Goal: Task Accomplishment & Management: Manage account settings

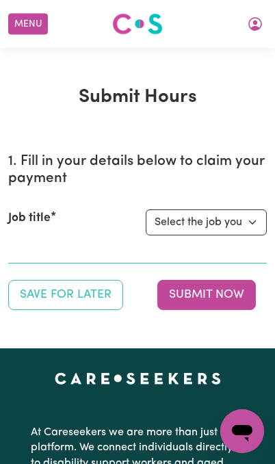
click at [85, 293] on button "Save for Later" at bounding box center [65, 295] width 115 height 30
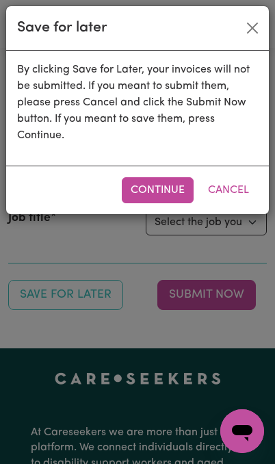
click at [243, 29] on button "Close" at bounding box center [253, 28] width 22 height 22
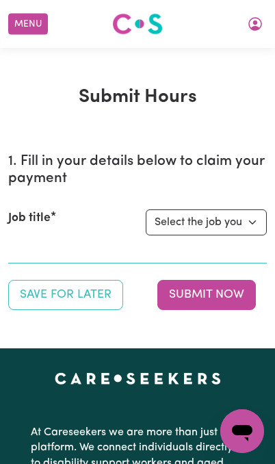
click at [28, 18] on button "Menu" at bounding box center [28, 24] width 40 height 21
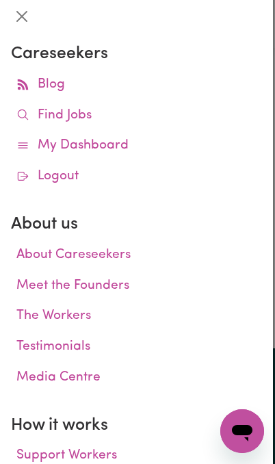
click at [98, 146] on link "My Dashboard" at bounding box center [136, 146] width 251 height 31
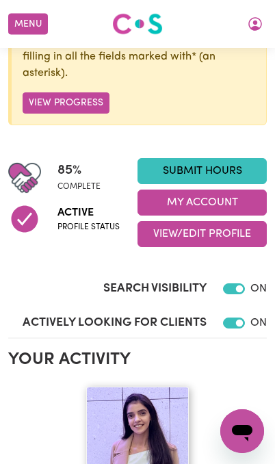
scroll to position [149, 0]
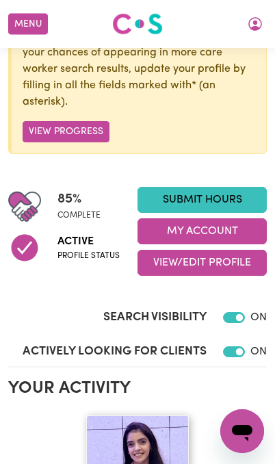
click at [41, 134] on button "View Progress" at bounding box center [66, 131] width 87 height 21
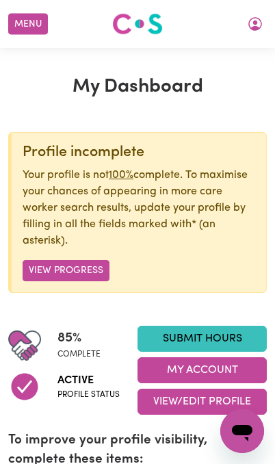
scroll to position [0, 0]
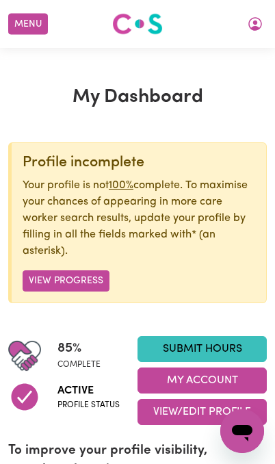
click at [27, 18] on button "Menu" at bounding box center [28, 24] width 40 height 21
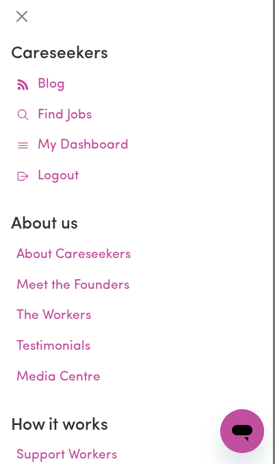
click at [27, 18] on button "Close" at bounding box center [22, 16] width 22 height 22
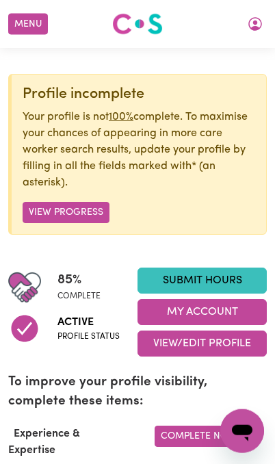
click at [52, 213] on button "View Progress" at bounding box center [66, 212] width 87 height 21
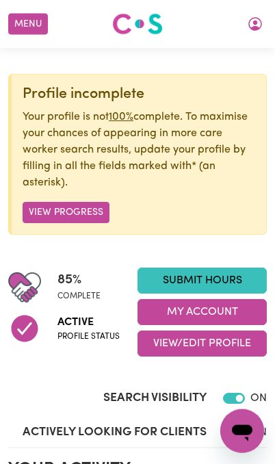
click at [65, 212] on button "View Progress" at bounding box center [66, 212] width 87 height 21
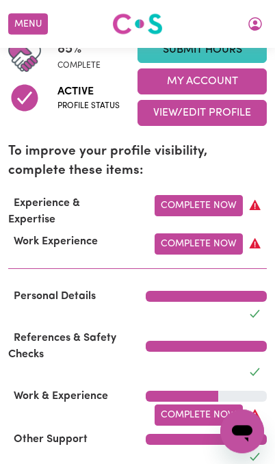
scroll to position [299, 0]
click at [203, 242] on link "Complete Now" at bounding box center [199, 243] width 88 height 21
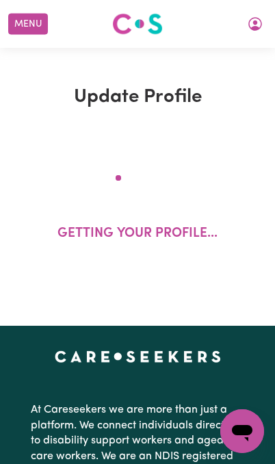
select select "Certificate III (Individual Support)"
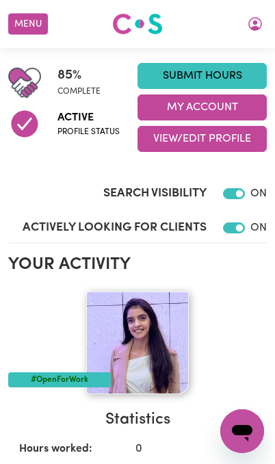
scroll to position [270, 0]
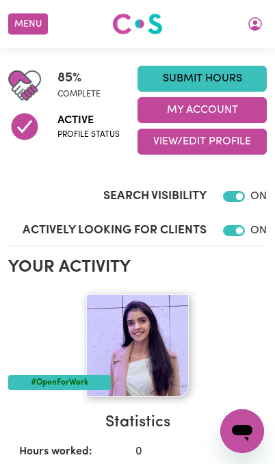
click at [158, 105] on button "My Account" at bounding box center [202, 110] width 129 height 26
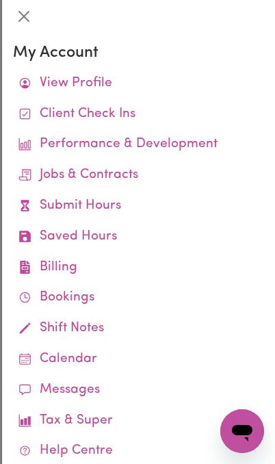
scroll to position [0, 0]
click at [115, 320] on link "Shift Notes" at bounding box center [138, 329] width 251 height 31
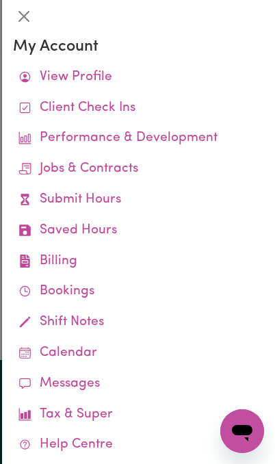
click at [87, 346] on link "Calendar" at bounding box center [138, 353] width 251 height 31
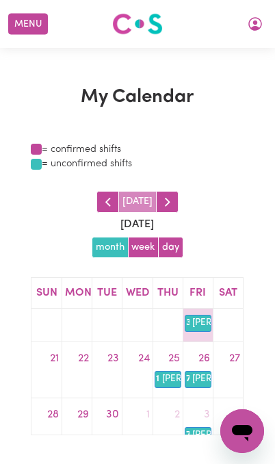
scroll to position [146, 0]
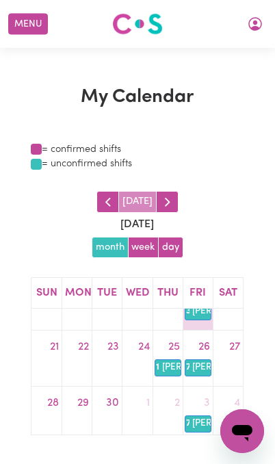
click at [166, 343] on link "25" at bounding box center [174, 347] width 17 height 22
click at [173, 345] on link "25" at bounding box center [174, 347] width 17 height 22
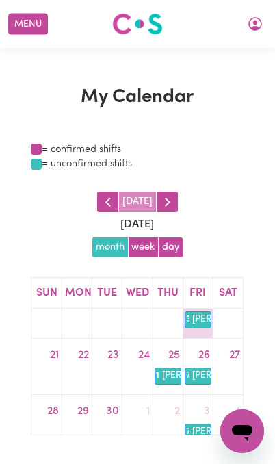
scroll to position [133, 0]
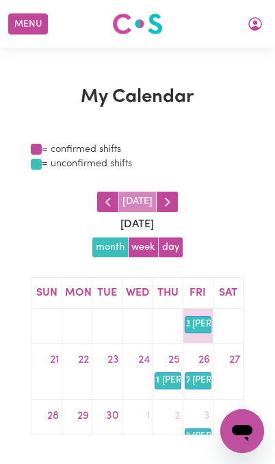
click at [203, 353] on link "26" at bounding box center [204, 360] width 17 height 22
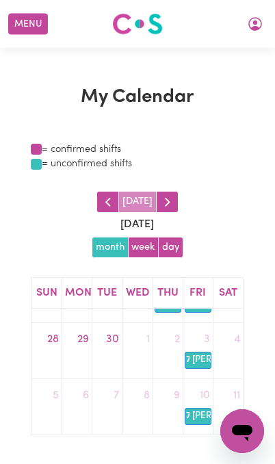
scroll to position [209, 0]
click at [174, 203] on button "button" at bounding box center [167, 202] width 23 height 22
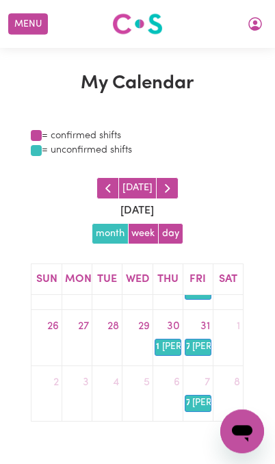
scroll to position [13, 0]
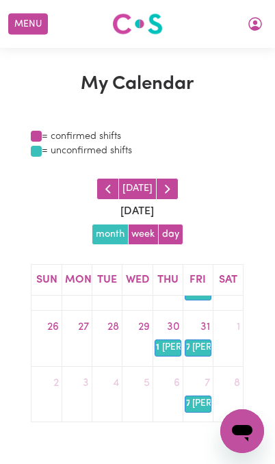
click at [104, 182] on span "button" at bounding box center [108, 188] width 15 height 15
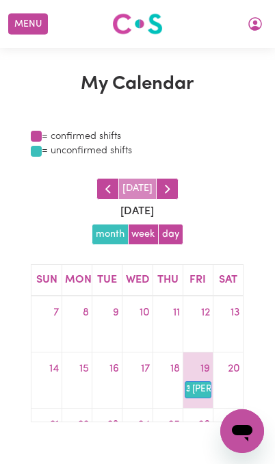
scroll to position [59, 0]
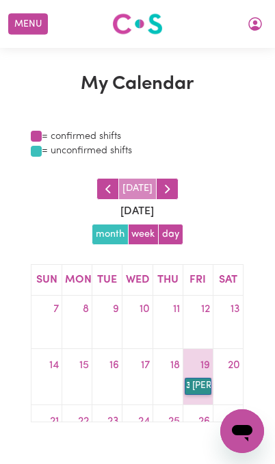
click at [200, 381] on link "3p [PERSON_NAME]" at bounding box center [198, 386] width 27 height 16
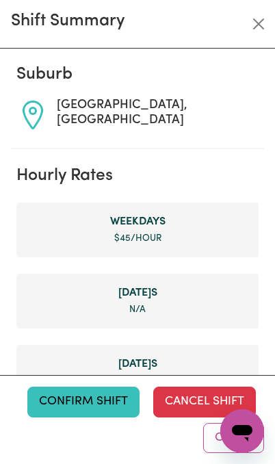
click at [65, 417] on button "Confirm Shift" at bounding box center [83, 402] width 112 height 30
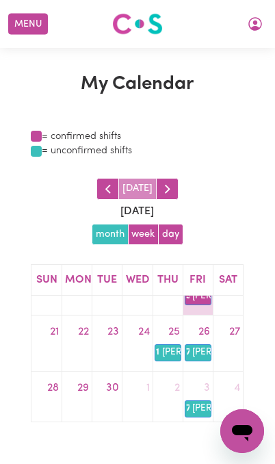
scroll to position [151, 0]
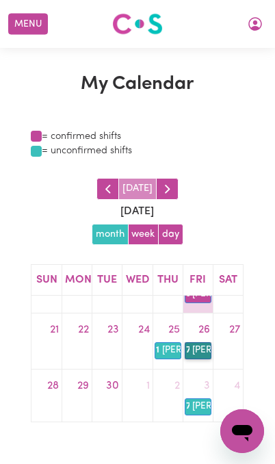
click at [202, 347] on link "7a [PERSON_NAME]" at bounding box center [198, 350] width 27 height 16
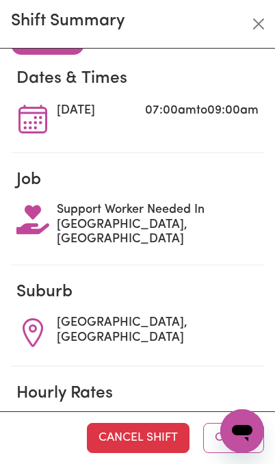
scroll to position [5, 0]
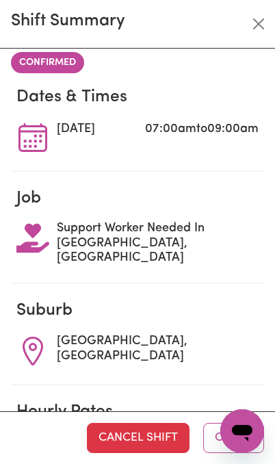
click at [259, 22] on button "Close" at bounding box center [259, 24] width 22 height 22
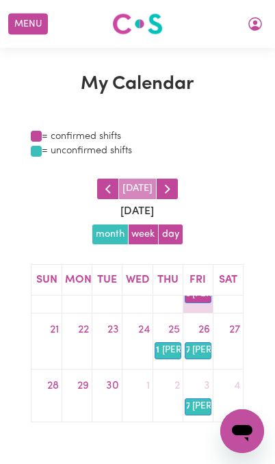
click at [167, 324] on link "25" at bounding box center [174, 330] width 17 height 22
click at [166, 351] on link "11a [PERSON_NAME] C" at bounding box center [168, 350] width 27 height 16
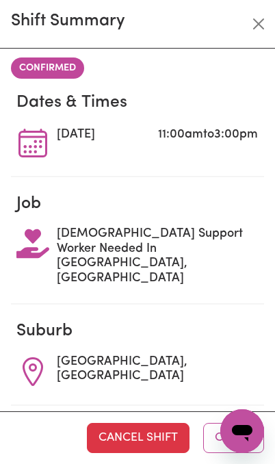
click at [38, 68] on span "CONFIRMED" at bounding box center [47, 68] width 73 height 21
click at [40, 64] on span "CONFIRMED" at bounding box center [47, 68] width 73 height 21
click at [51, 70] on span "CONFIRMED" at bounding box center [47, 68] width 73 height 21
click at [34, 59] on span "CONFIRMED" at bounding box center [47, 68] width 73 height 21
click at [40, 74] on span "CONFIRMED" at bounding box center [47, 68] width 73 height 21
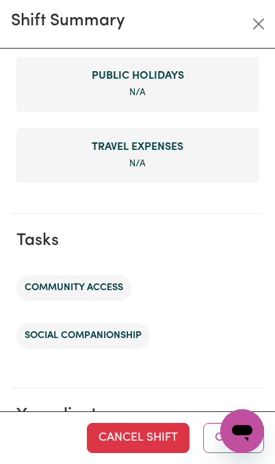
scroll to position [813, 0]
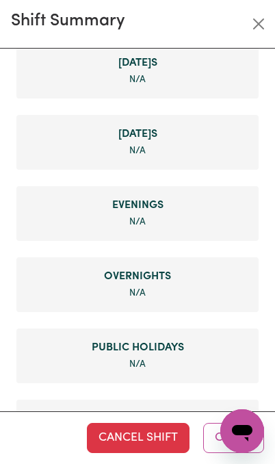
click at [218, 447] on button "Close" at bounding box center [233, 438] width 61 height 30
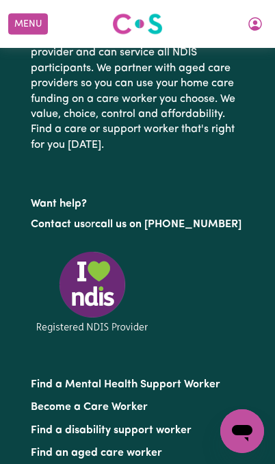
scroll to position [137, 0]
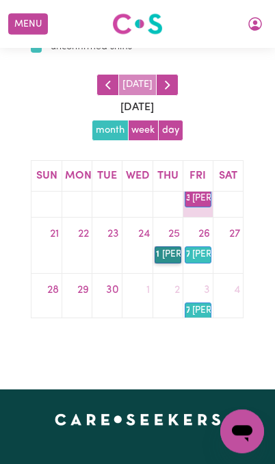
click at [175, 258] on link "11a [PERSON_NAME] C" at bounding box center [168, 254] width 27 height 16
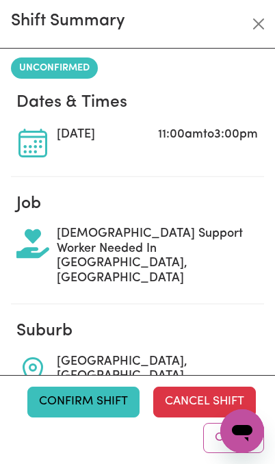
scroll to position [551, 0]
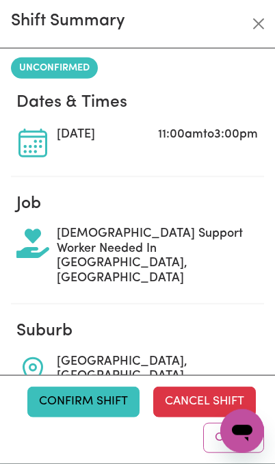
click at [62, 406] on button "Confirm Shift" at bounding box center [83, 402] width 112 height 30
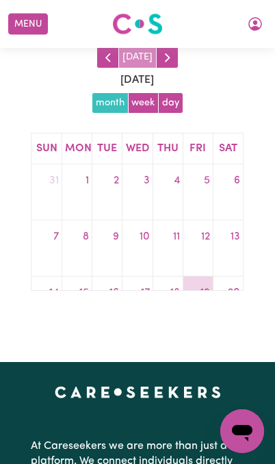
scroll to position [146, 0]
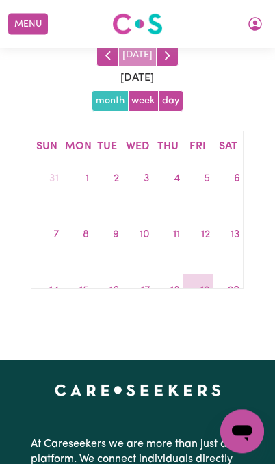
click at [203, 280] on link "19" at bounding box center [205, 291] width 15 height 22
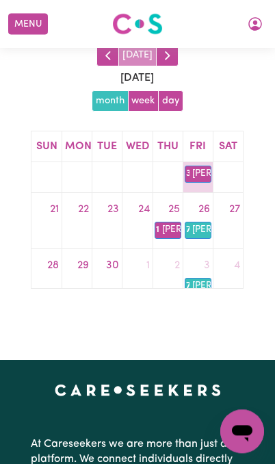
scroll to position [137, 0]
click at [202, 226] on link "7a [PERSON_NAME]" at bounding box center [198, 230] width 27 height 16
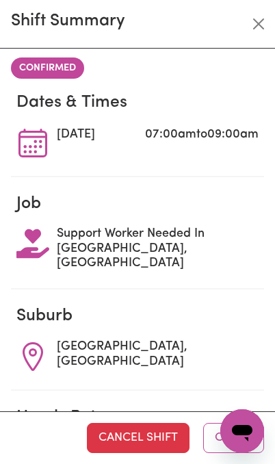
scroll to position [0, 0]
click at [260, 28] on button "Close" at bounding box center [259, 24] width 22 height 22
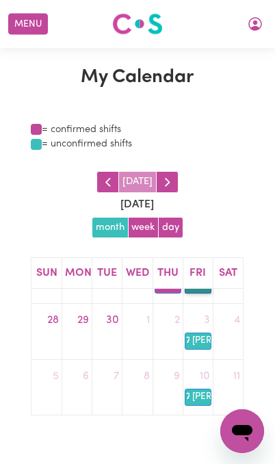
scroll to position [19, 0]
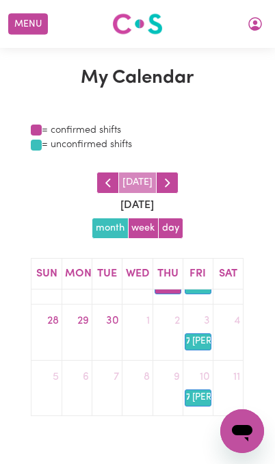
click at [143, 230] on button "week" at bounding box center [143, 229] width 31 height 22
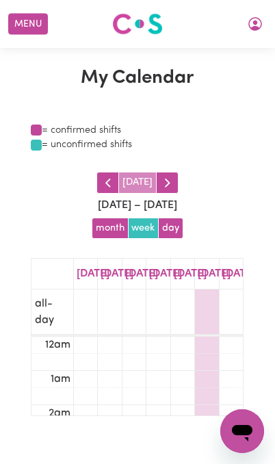
scroll to position [203, 0]
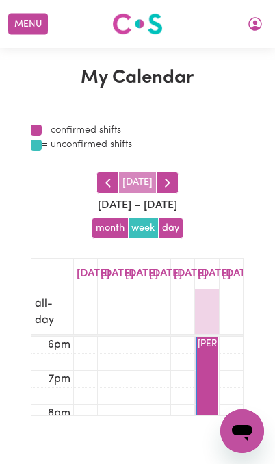
click at [183, 224] on button "day" at bounding box center [170, 229] width 25 height 22
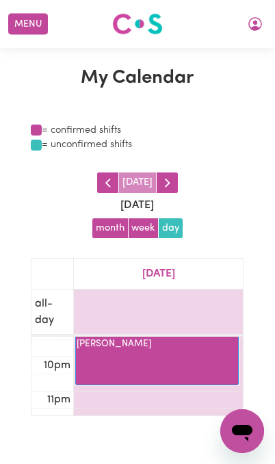
scroll to position [732, 0]
click at [169, 181] on span "button" at bounding box center [167, 182] width 15 height 15
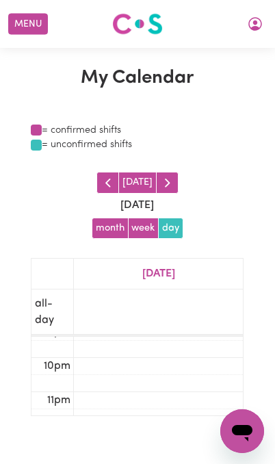
scroll to position [203, 0]
click at [170, 182] on span "button" at bounding box center [167, 182] width 15 height 15
click at [175, 181] on button "button" at bounding box center [167, 183] width 23 height 22
click at [258, 23] on icon "My Account" at bounding box center [255, 24] width 16 height 16
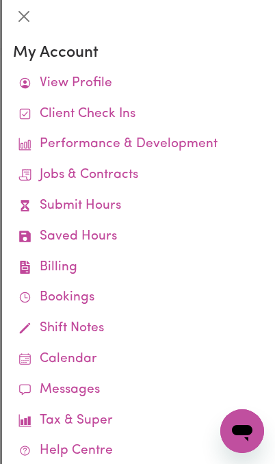
click at [112, 79] on link "View Profile" at bounding box center [138, 83] width 251 height 31
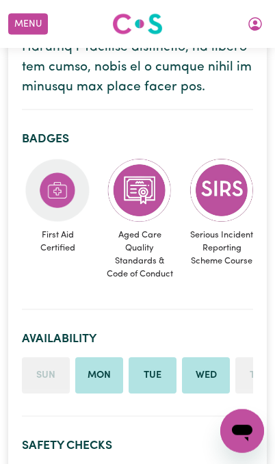
click at [95, 357] on li "Mon" at bounding box center [99, 375] width 48 height 37
click at [97, 357] on li "Mon" at bounding box center [99, 375] width 48 height 37
click at [157, 357] on li "Tue" at bounding box center [153, 375] width 48 height 37
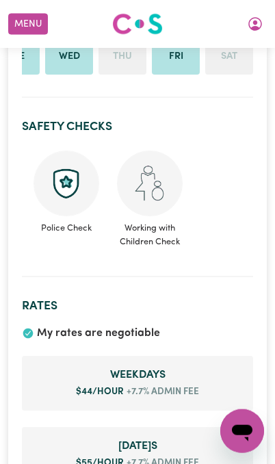
scroll to position [1670, 0]
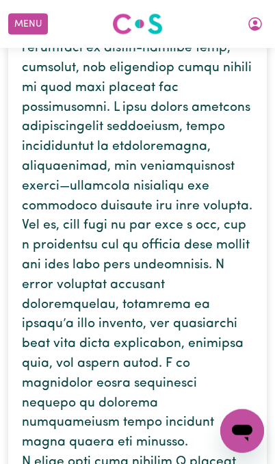
click at [262, 27] on button "My Account" at bounding box center [255, 23] width 29 height 23
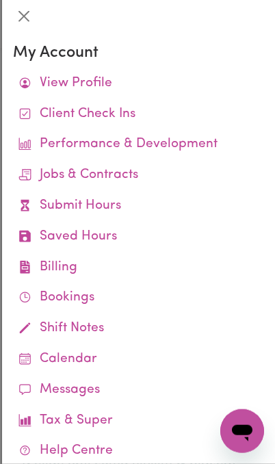
click at [138, 176] on link "Jobs & Contracts" at bounding box center [138, 175] width 251 height 31
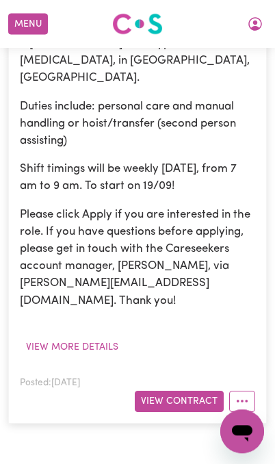
click at [165, 391] on button "View Contract" at bounding box center [179, 401] width 89 height 21
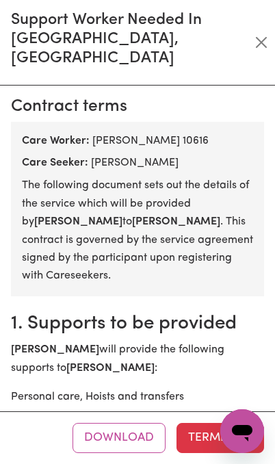
click at [254, 32] on button "Close" at bounding box center [262, 42] width 16 height 22
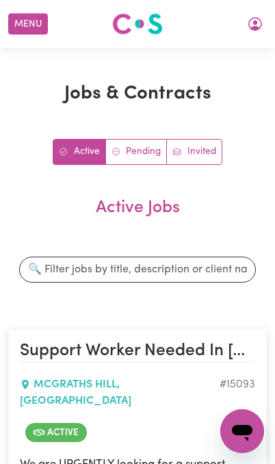
scroll to position [3, 0]
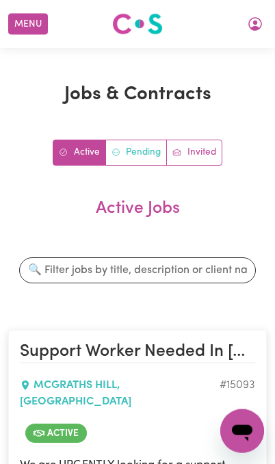
click at [133, 153] on link "Pending" at bounding box center [137, 152] width 62 height 25
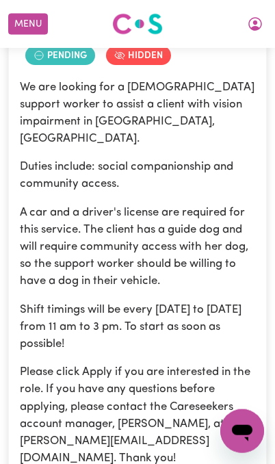
scroll to position [381, 0]
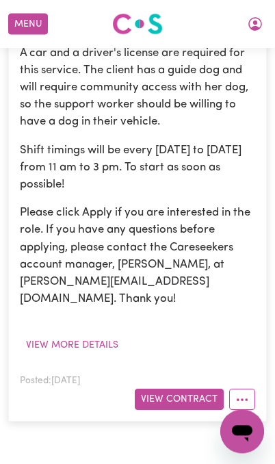
click at [181, 389] on button "View Contract" at bounding box center [179, 399] width 89 height 21
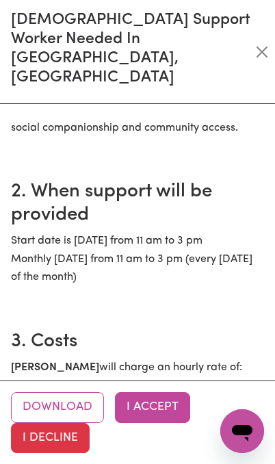
scroll to position [562, 0]
click at [159, 407] on button "I Accept" at bounding box center [152, 407] width 75 height 30
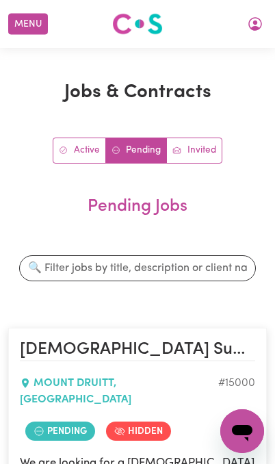
scroll to position [0, 0]
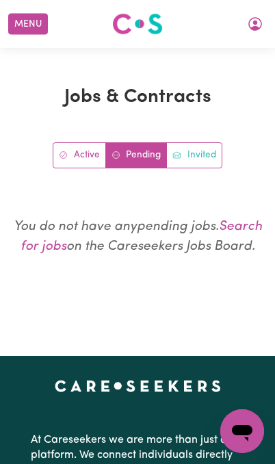
click at [189, 154] on link "Invited" at bounding box center [194, 155] width 55 height 25
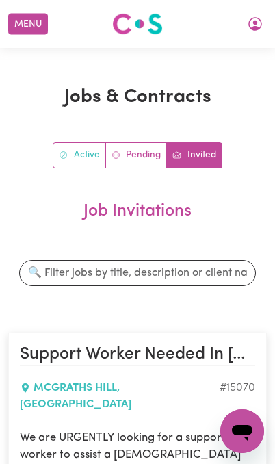
click at [73, 162] on link "Active" at bounding box center [79, 155] width 53 height 25
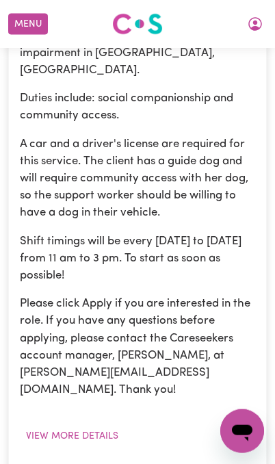
scroll to position [1044, 0]
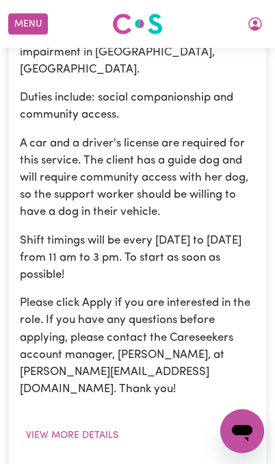
click at [214, 306] on div "We are looking for a [DEMOGRAPHIC_DATA] support worker to assist a client with …" at bounding box center [137, 228] width 235 height 437
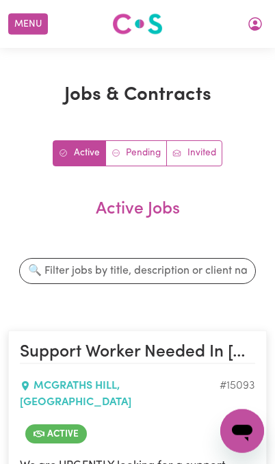
scroll to position [0, 0]
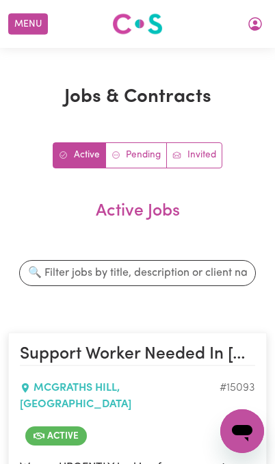
click at [256, 25] on icon "My Account" at bounding box center [255, 24] width 16 height 16
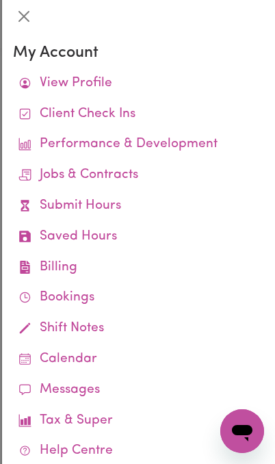
click at [53, 183] on link "Jobs & Contracts" at bounding box center [138, 175] width 251 height 31
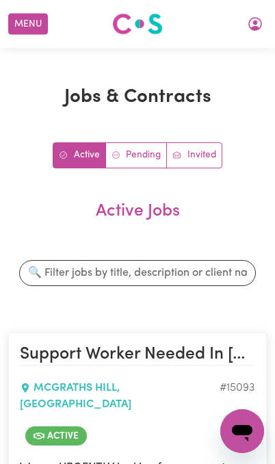
click at [257, 26] on icon "My Account" at bounding box center [255, 24] width 16 height 16
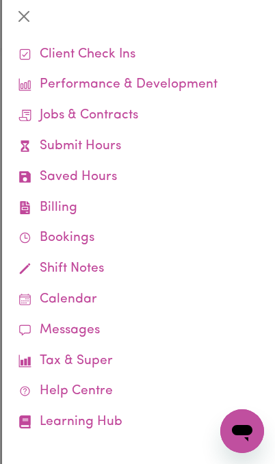
scroll to position [58, 0]
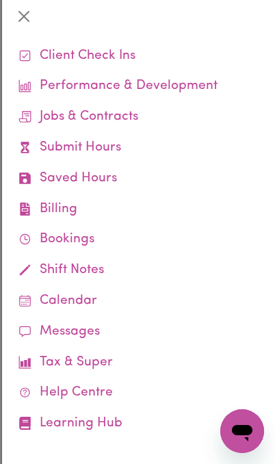
click at [116, 297] on link "Calendar" at bounding box center [138, 301] width 251 height 31
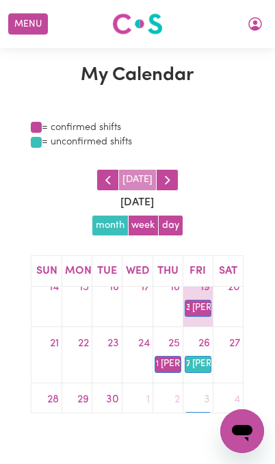
scroll to position [143, 0]
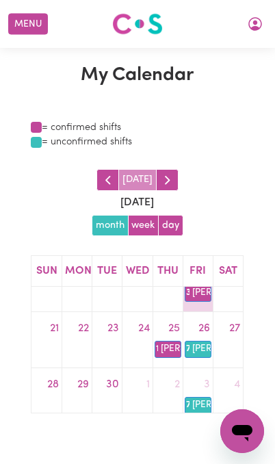
click at [201, 327] on link "26" at bounding box center [204, 329] width 17 height 22
click at [172, 345] on link "11a [PERSON_NAME] Family" at bounding box center [168, 349] width 27 height 16
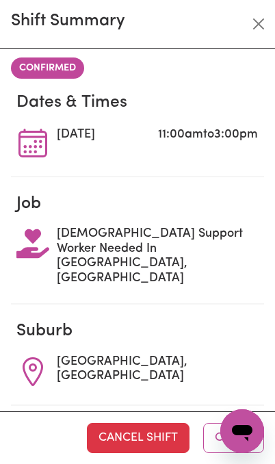
scroll to position [0, 0]
click at [258, 28] on button "Close" at bounding box center [259, 24] width 22 height 22
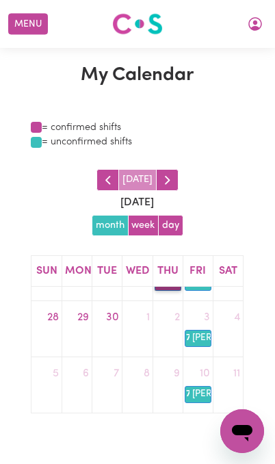
scroll to position [209, 0]
